Goal: Task Accomplishment & Management: Manage account settings

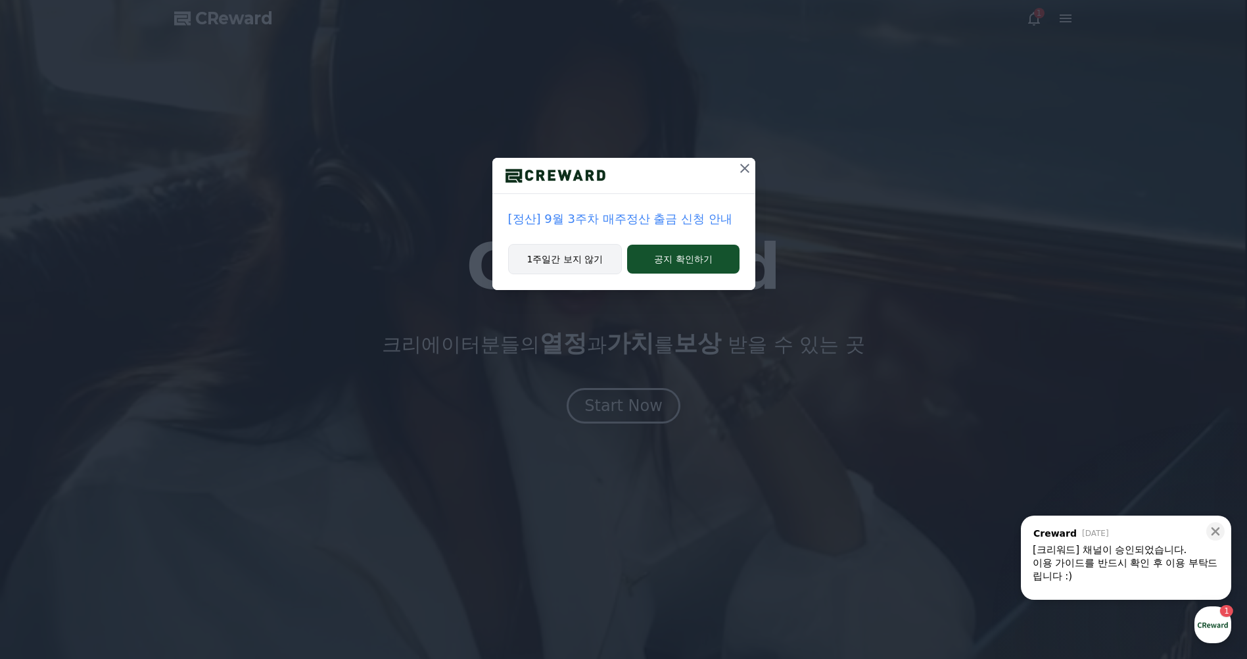
click at [597, 262] on button "1주일간 보지 않기" at bounding box center [565, 259] width 114 height 30
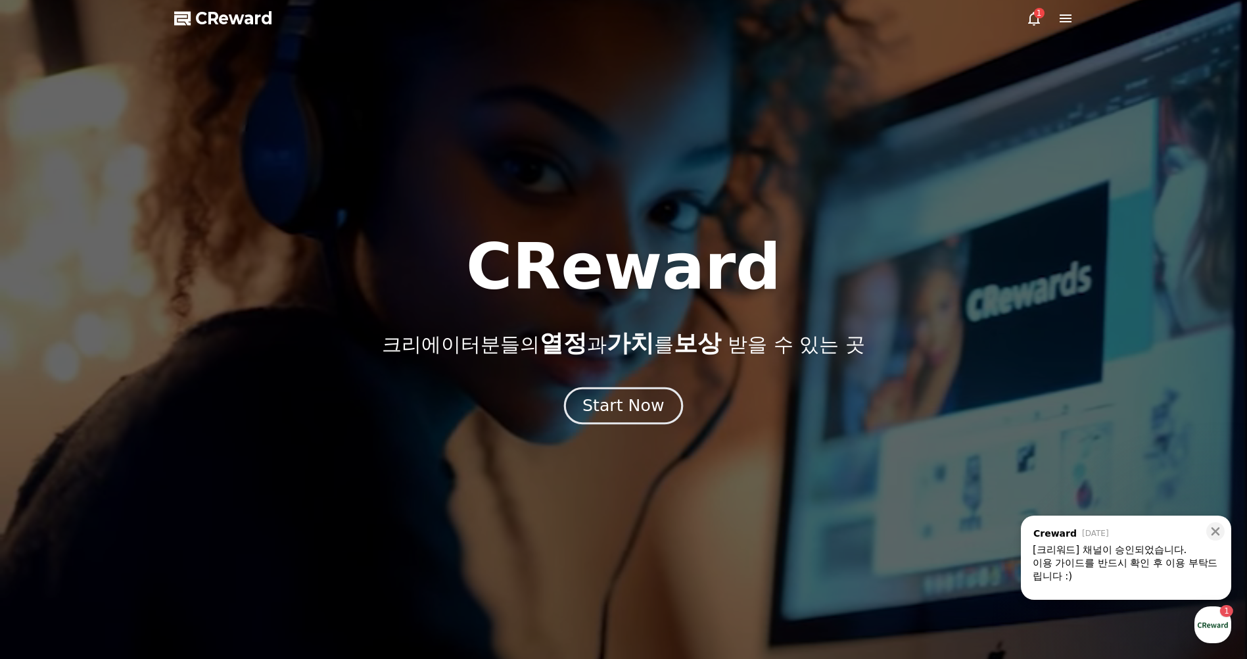
click at [636, 402] on div "Start Now" at bounding box center [624, 406] width 82 height 22
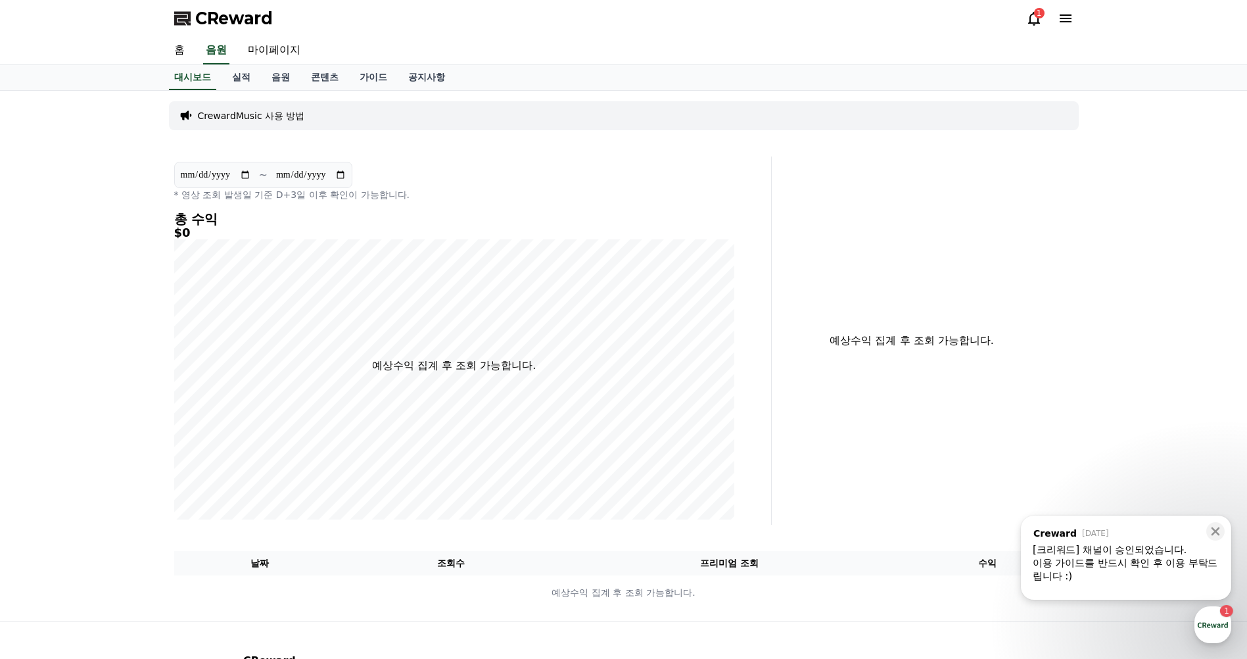
click at [1028, 24] on icon at bounding box center [1034, 19] width 12 height 14
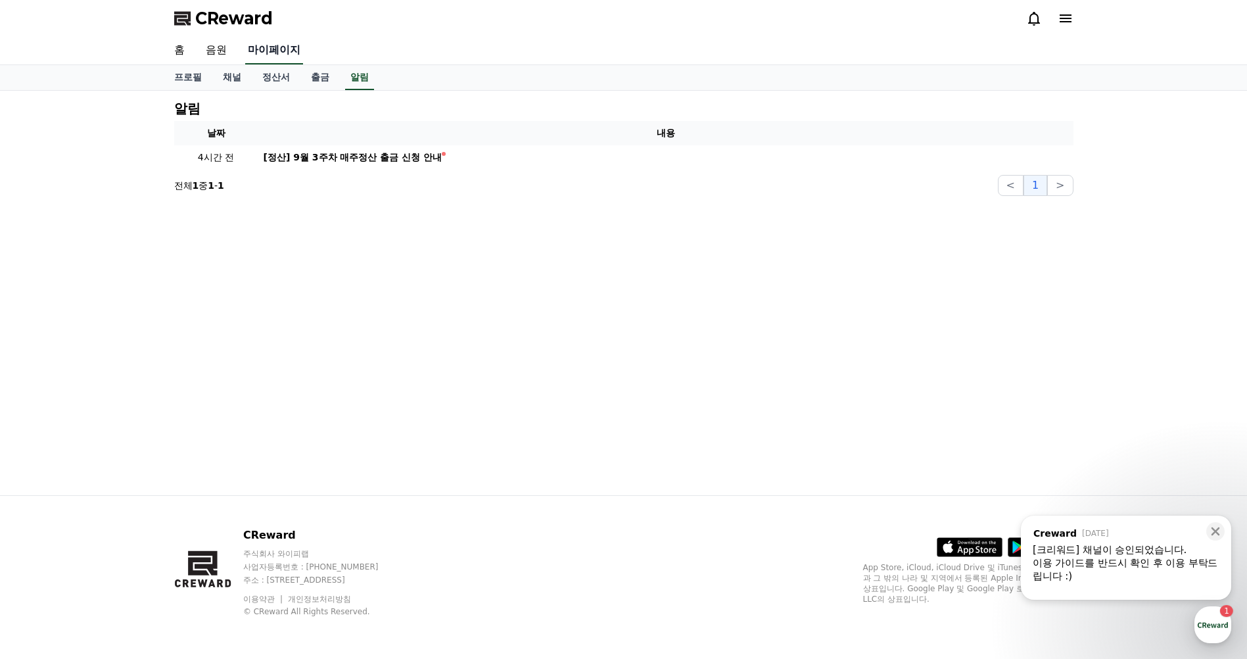
click at [291, 53] on link "마이페이지" at bounding box center [274, 51] width 58 height 28
select select "**********"
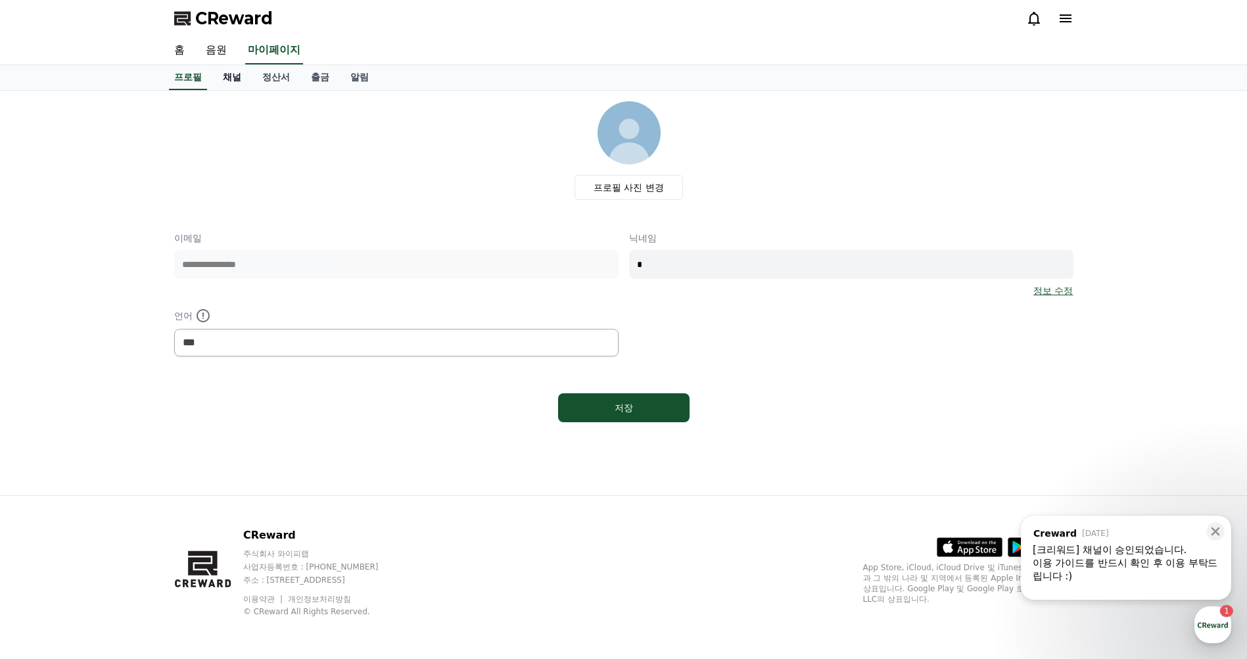
click at [243, 79] on link "채널" at bounding box center [231, 77] width 39 height 25
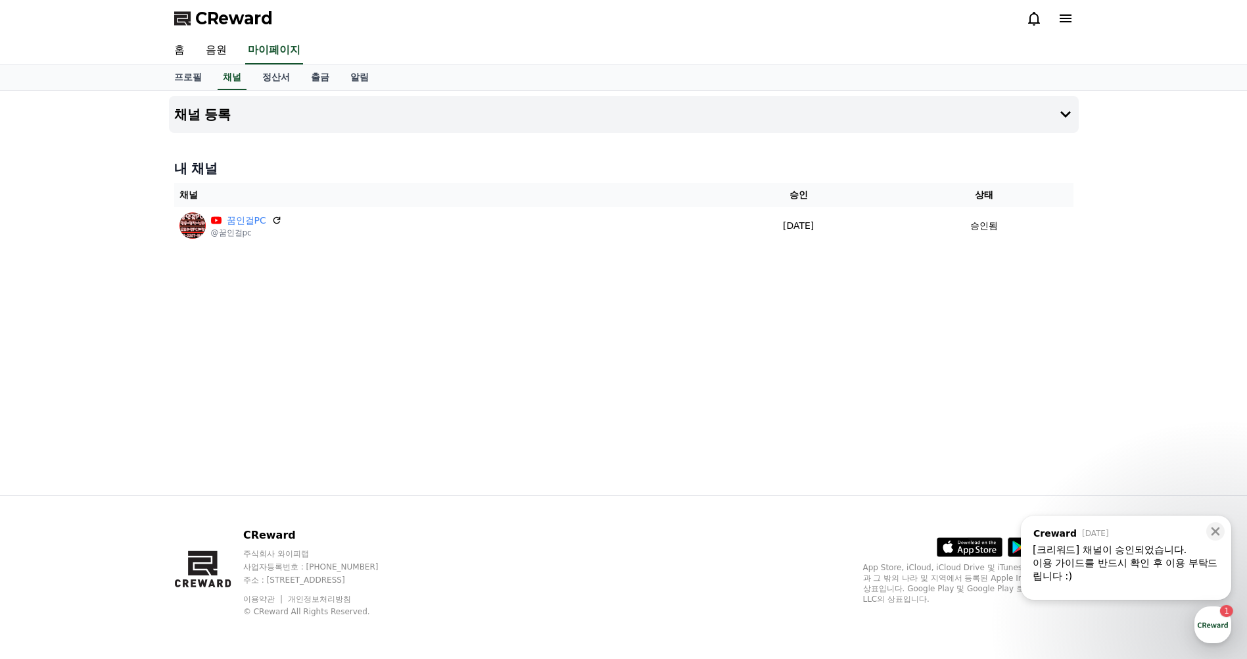
click at [650, 371] on div "채널 등록 내 채널 채널 승인 상태 꿈인걸PC @꿈인걸pc 2025-09-22 09-22 승인됨" at bounding box center [624, 293] width 921 height 404
click at [1134, 569] on div "이용 가이드를 반드시 확인 후 이용 부탁드립니다 :)" at bounding box center [1126, 569] width 187 height 26
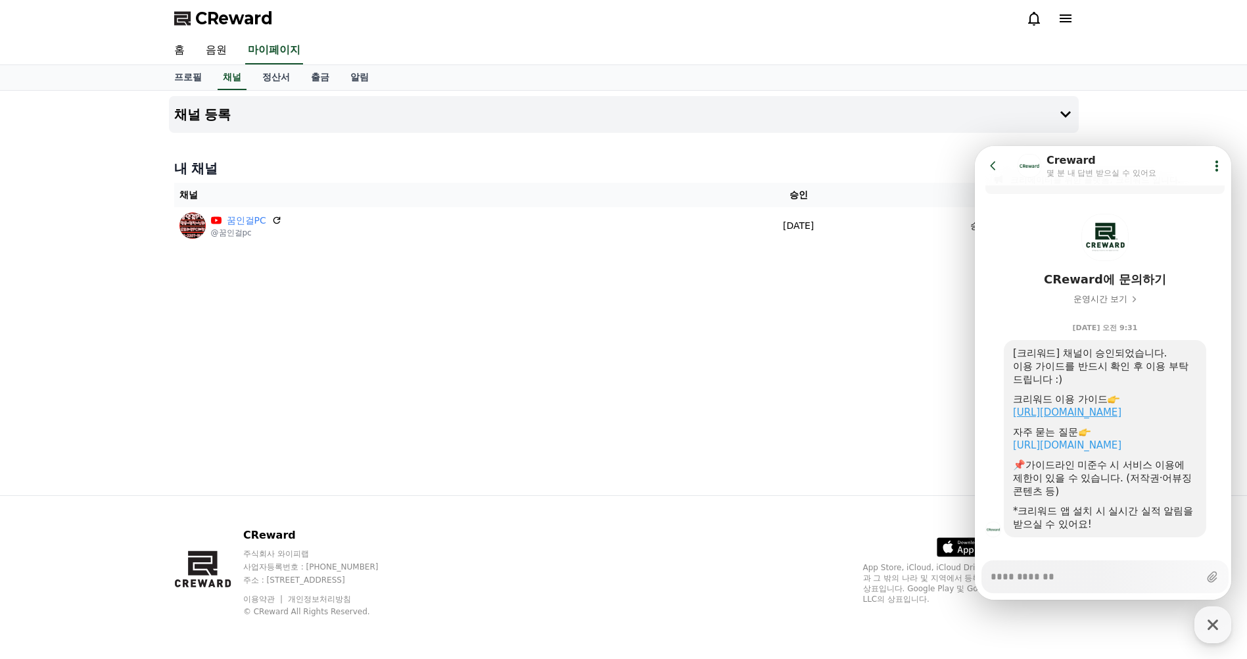
scroll to position [41, 0]
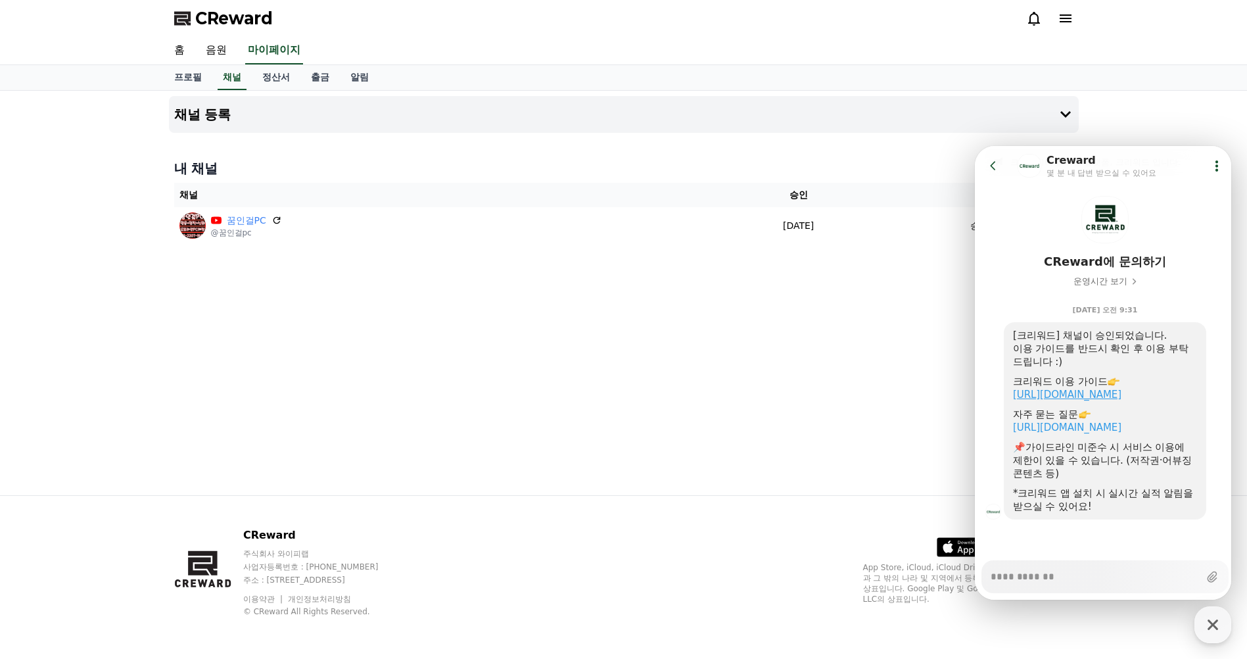
click at [1122, 396] on link "https://creward.net/music/guide/android" at bounding box center [1067, 395] width 109 height 12
type textarea "*"
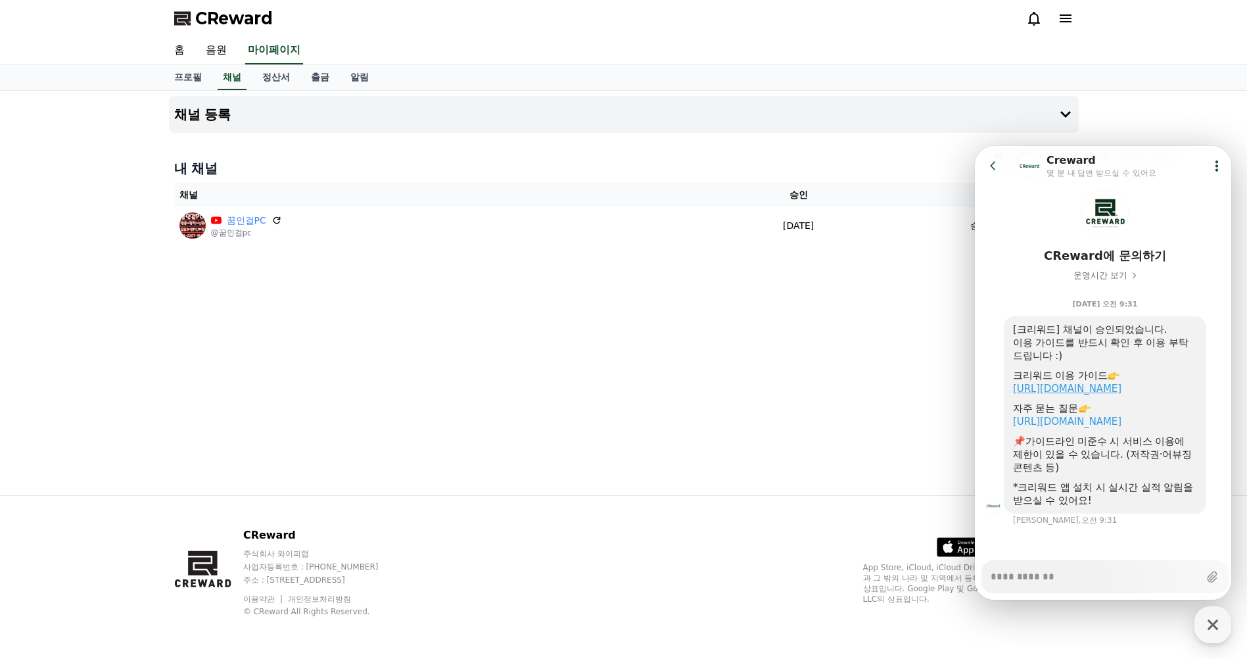
scroll to position [53, 0]
